Goal: Task Accomplishment & Management: Manage account settings

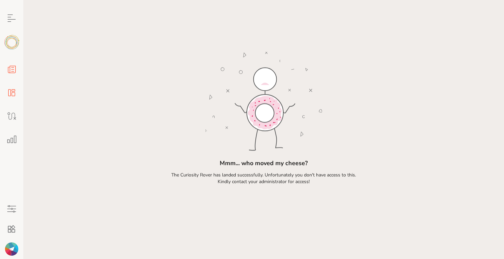
click at [11, 72] on icon at bounding box center [11, 69] width 13 height 13
click at [11, 93] on icon at bounding box center [11, 92] width 13 height 13
click at [4, 96] on link "Pages" at bounding box center [11, 92] width 23 height 23
click at [4, 65] on link "Content" at bounding box center [11, 69] width 23 height 23
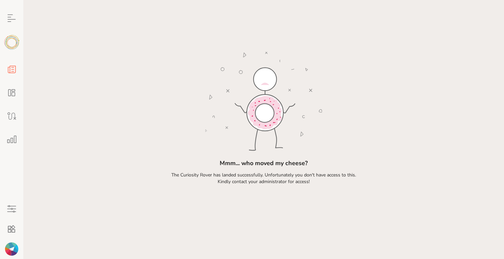
click at [13, 72] on icon at bounding box center [11, 69] width 13 height 13
click at [10, 20] on icon at bounding box center [11, 18] width 13 height 13
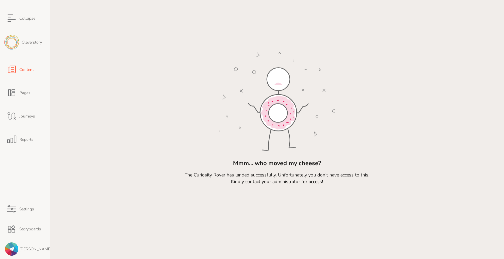
click at [28, 71] on span "Content" at bounding box center [25, 70] width 15 height 4
click at [31, 40] on span "Cleverstory" at bounding box center [30, 42] width 23 height 4
click at [30, 69] on span "Content" at bounding box center [25, 70] width 15 height 4
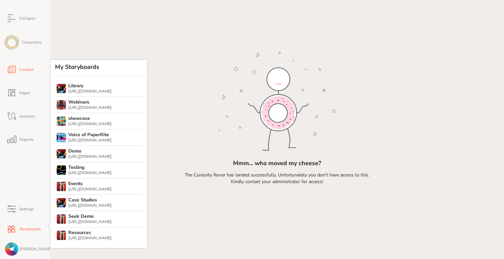
click at [22, 228] on span "Storyboards" at bounding box center [29, 229] width 23 height 4
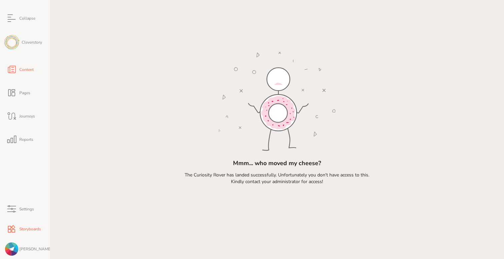
click at [29, 226] on link "Storyboards" at bounding box center [25, 229] width 50 height 20
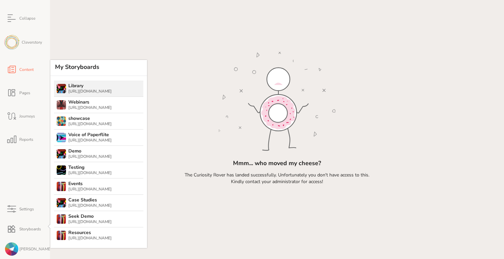
click at [91, 85] on div "Library" at bounding box center [89, 85] width 43 height 5
click at [87, 92] on div "https://paperflite.cleverstory.io" at bounding box center [89, 91] width 43 height 5
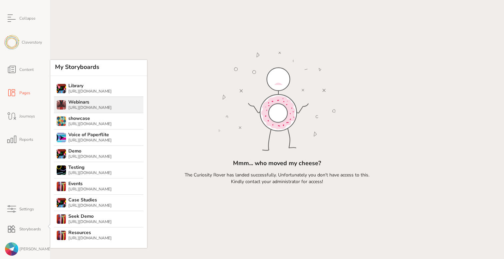
click at [85, 103] on div "Webinars" at bounding box center [89, 102] width 43 height 5
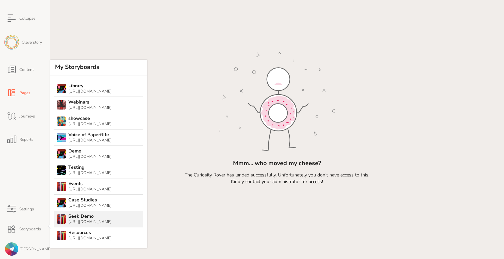
click at [86, 219] on div "Seek Demo" at bounding box center [89, 216] width 43 height 5
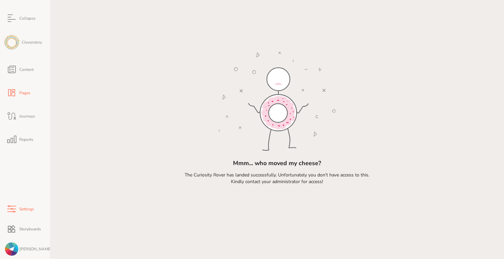
click at [18, 210] on span "Settings" at bounding box center [26, 209] width 16 height 4
click at [40, 70] on link "Content" at bounding box center [25, 69] width 50 height 23
click at [20, 95] on span "Pages" at bounding box center [24, 93] width 12 height 4
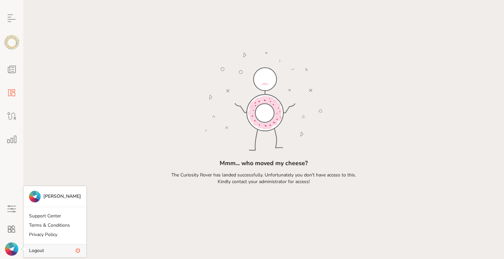
click at [56, 250] on link "Logout" at bounding box center [55, 250] width 63 height 13
